Goal: Find specific page/section: Find specific page/section

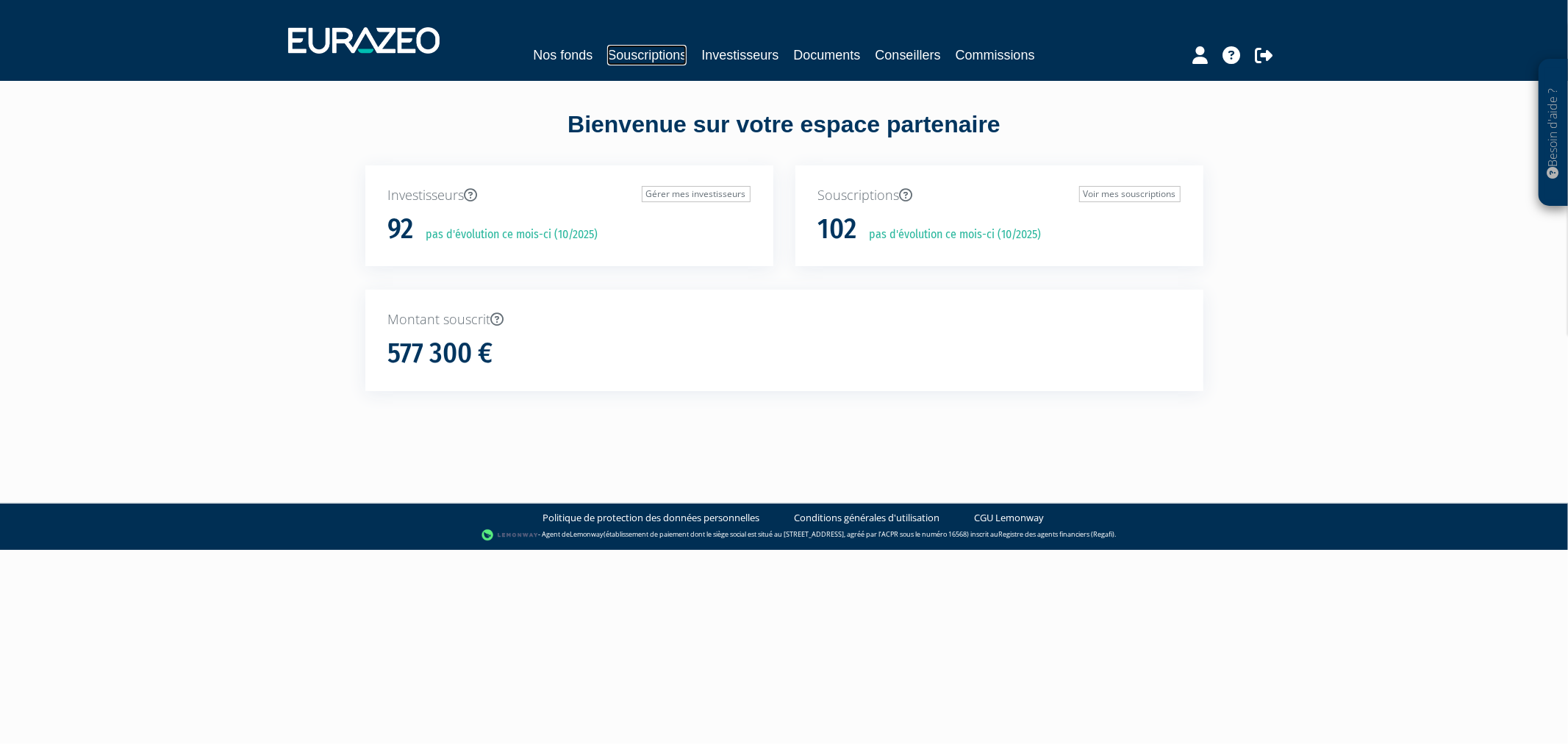
click at [651, 49] on link "Souscriptions" at bounding box center [647, 55] width 80 height 21
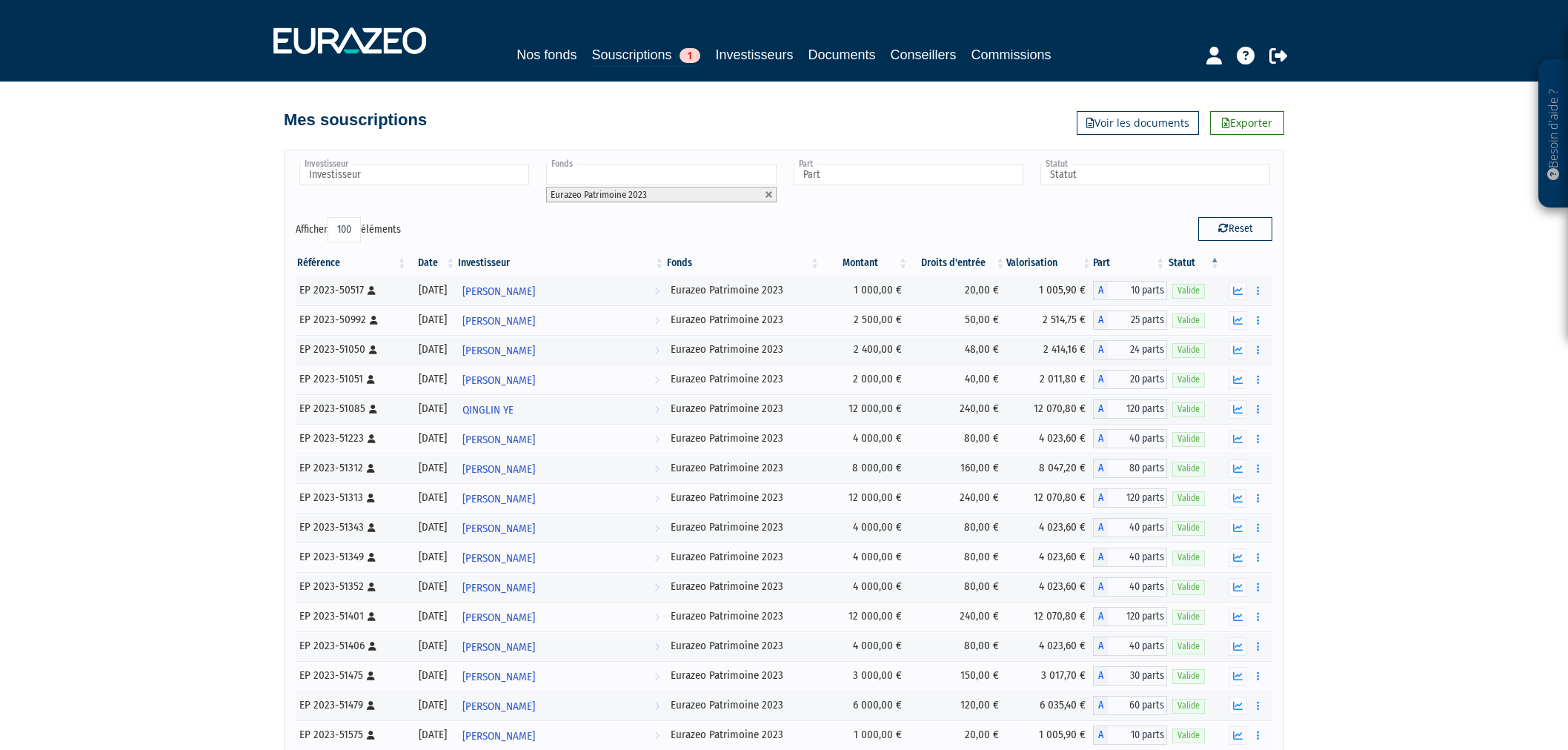
select select "100"
click at [769, 195] on link at bounding box center [769, 195] width 9 height 9
type input "Fonds"
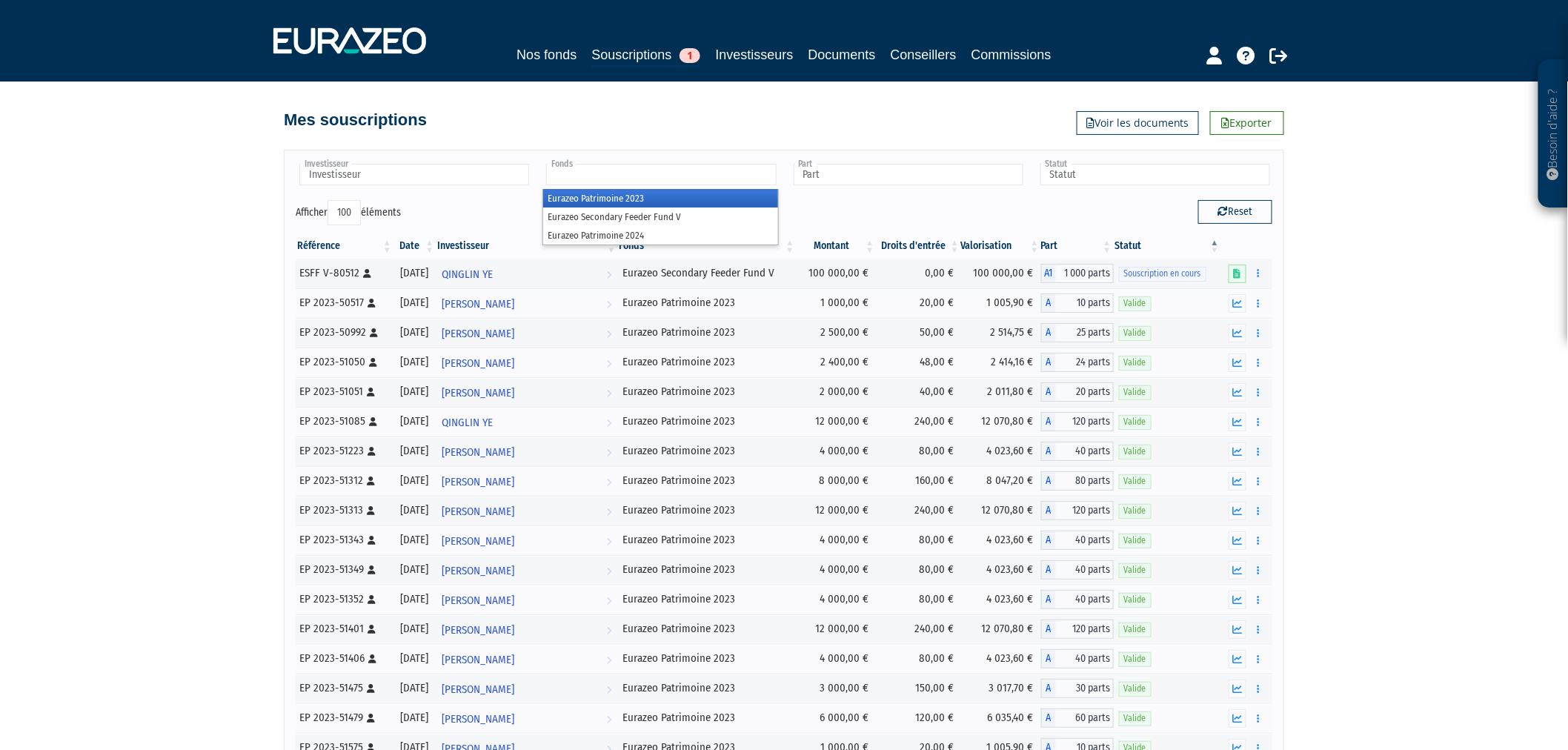
click at [736, 176] on input "text" at bounding box center [661, 174] width 230 height 22
click at [805, 206] on div "Reset" at bounding box center [1033, 214] width 499 height 29
type input "Fonds"
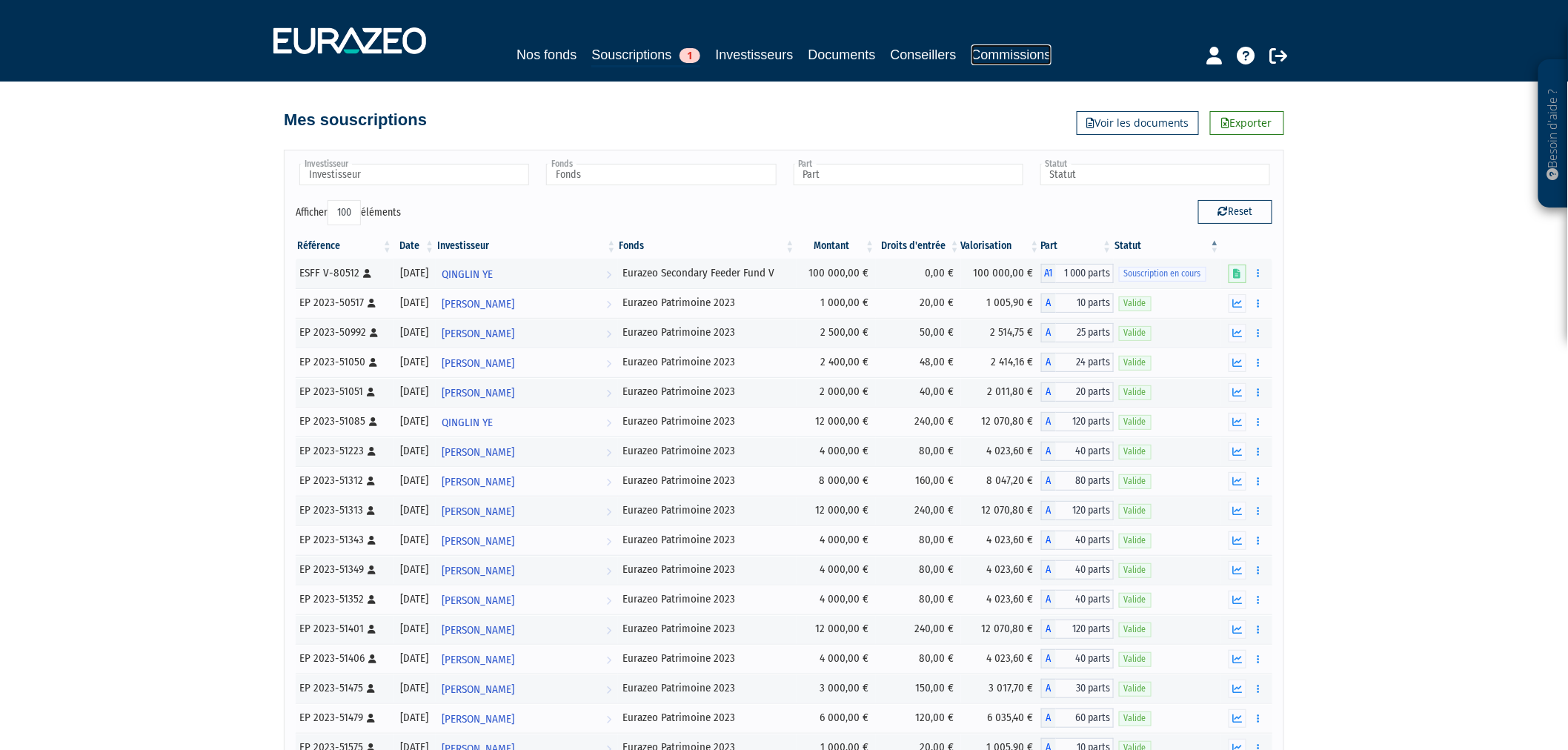
click at [1045, 59] on link "Commissions" at bounding box center [1011, 55] width 80 height 21
